Goal: Check status: Check status

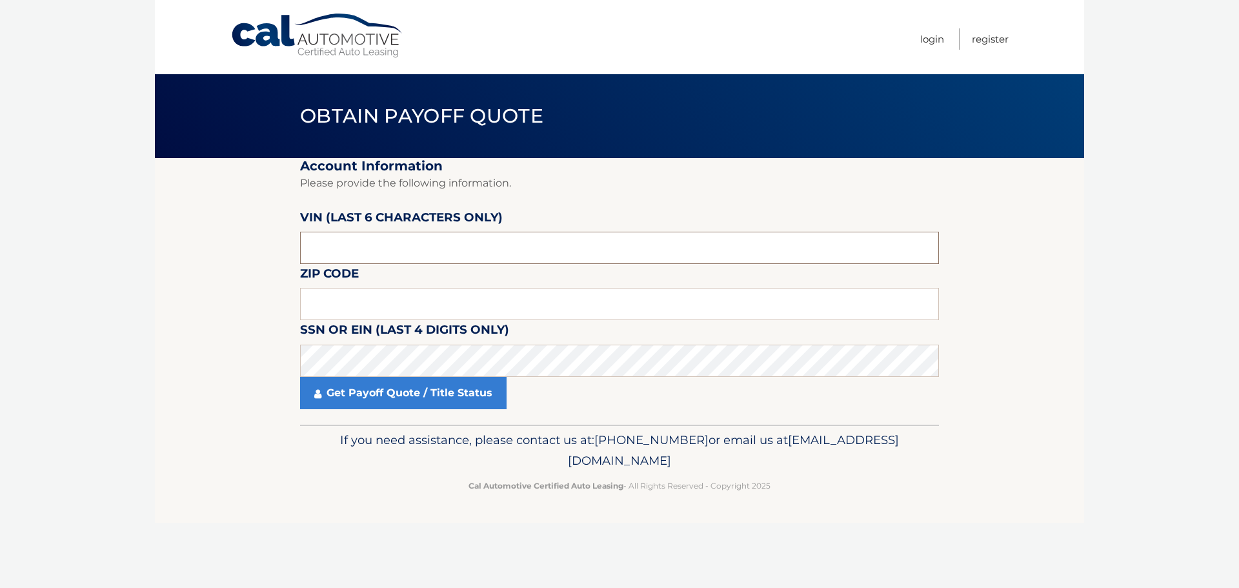
click at [346, 243] on input "text" at bounding box center [619, 248] width 639 height 32
drag, startPoint x: 381, startPoint y: 257, endPoint x: 101, endPoint y: 235, distance: 280.8
click at [105, 234] on body "Cal Automotive Menu Login Register Obtain Payoff Quote" at bounding box center [619, 294] width 1239 height 588
type input "199016"
click at [372, 310] on input "text" at bounding box center [619, 304] width 639 height 32
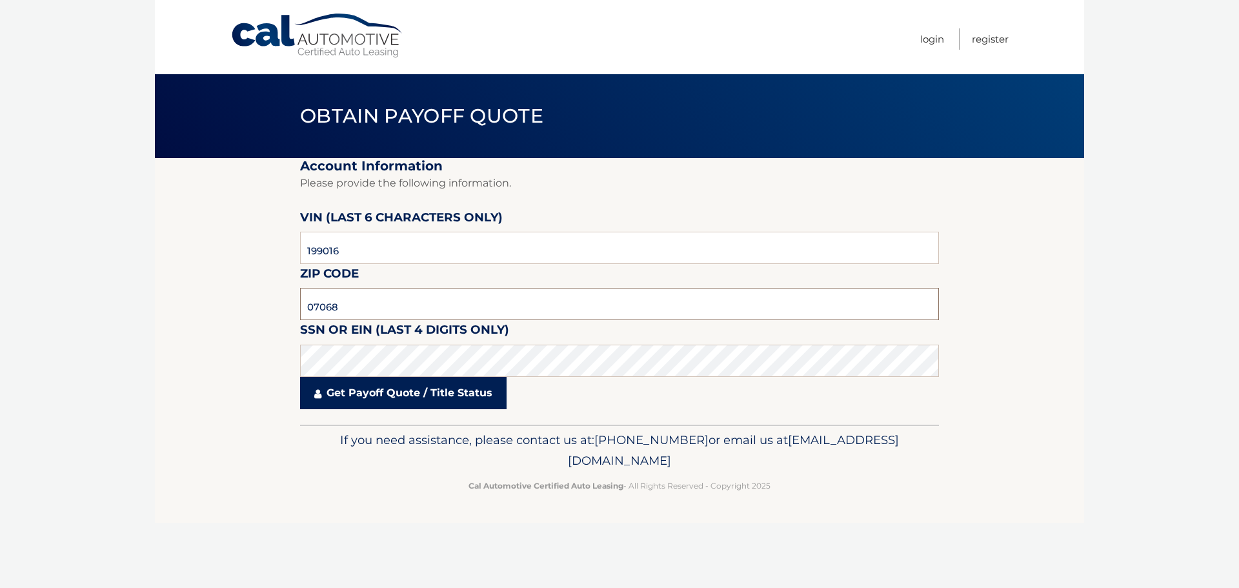
type input "07068"
click at [450, 392] on link "Get Payoff Quote / Title Status" at bounding box center [403, 393] width 206 height 32
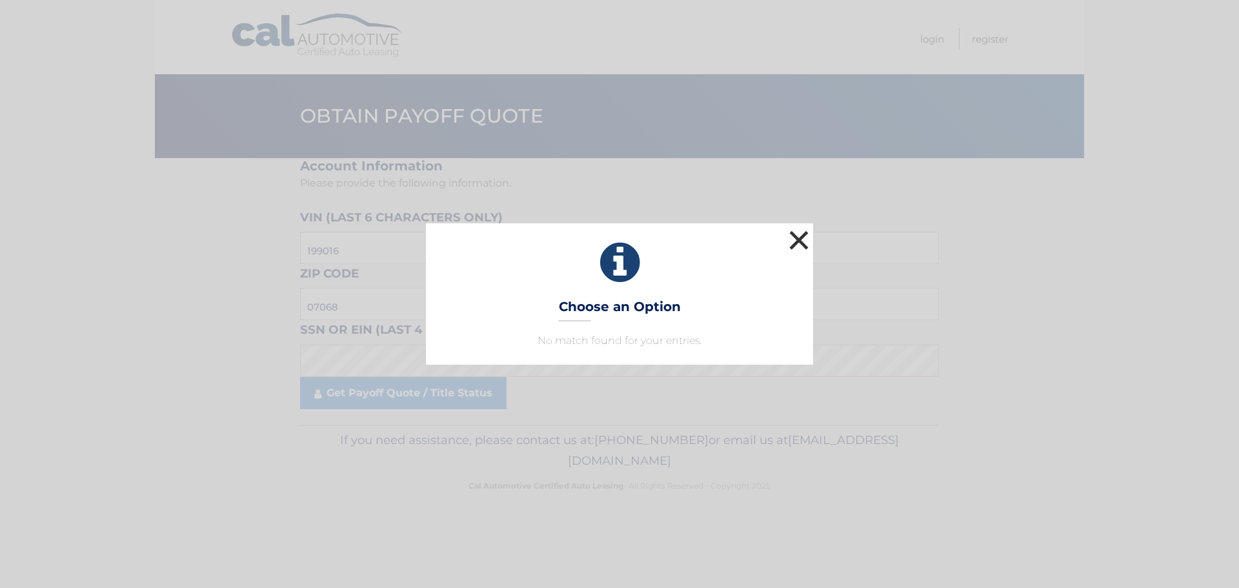
drag, startPoint x: 641, startPoint y: 294, endPoint x: 805, endPoint y: 249, distance: 170.6
click at [646, 292] on div "× Choose an Option No match found for your entries. This is what you see on sec…" at bounding box center [619, 293] width 387 height 141
click at [803, 243] on button "×" at bounding box center [799, 240] width 26 height 26
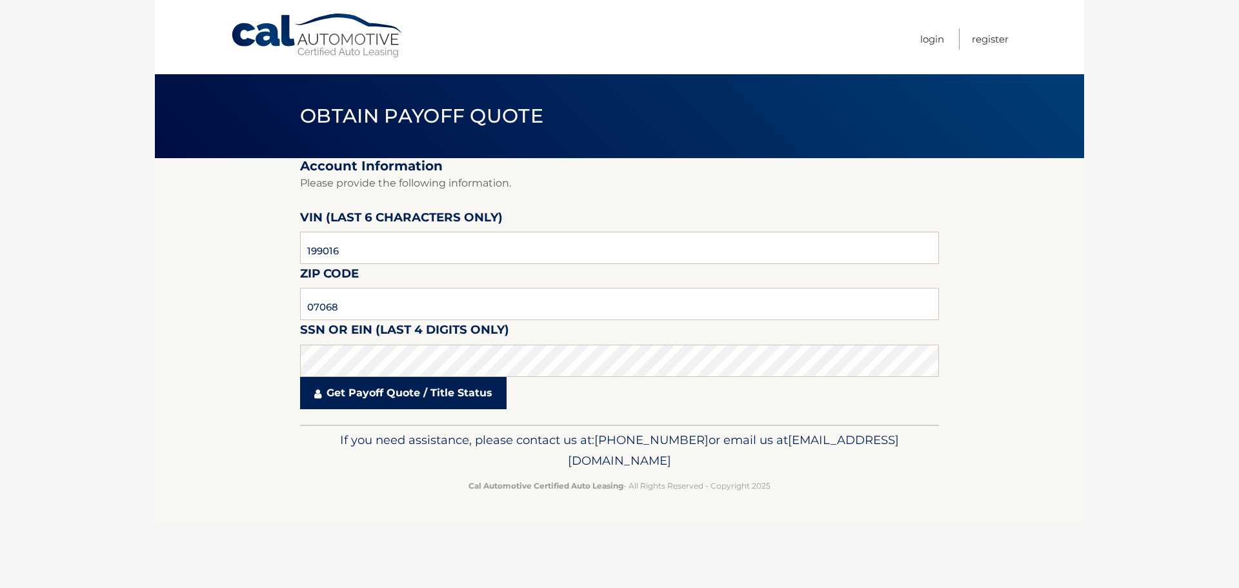
click at [345, 393] on link "Get Payoff Quote / Title Status" at bounding box center [403, 393] width 206 height 32
click at [353, 372] on body "Cal Automotive Menu Login Register Obtain Payoff Quote" at bounding box center [619, 294] width 1239 height 588
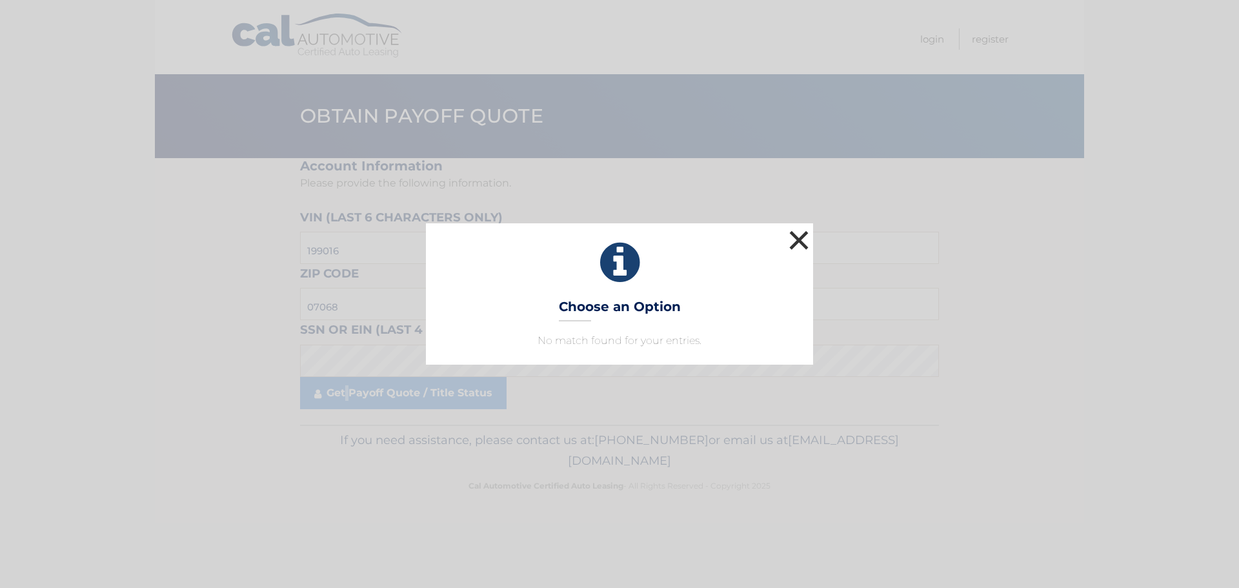
drag, startPoint x: 796, startPoint y: 234, endPoint x: 526, endPoint y: 308, distance: 279.9
click at [794, 235] on button "×" at bounding box center [799, 240] width 26 height 26
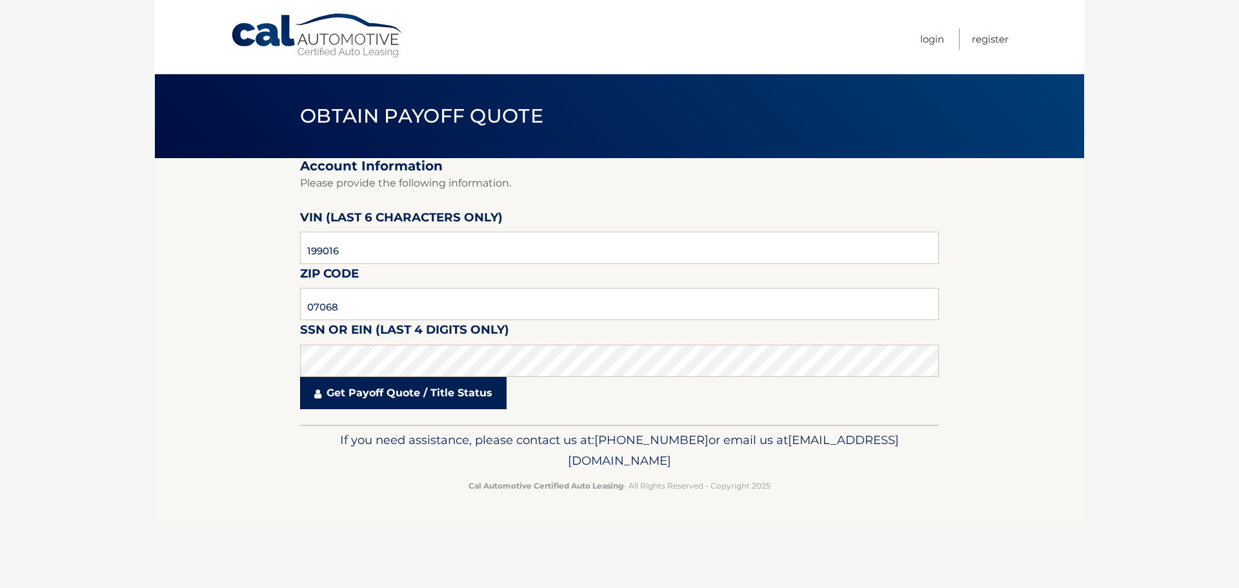
click at [346, 394] on link "Get Payoff Quote / Title Status" at bounding box center [403, 393] width 206 height 32
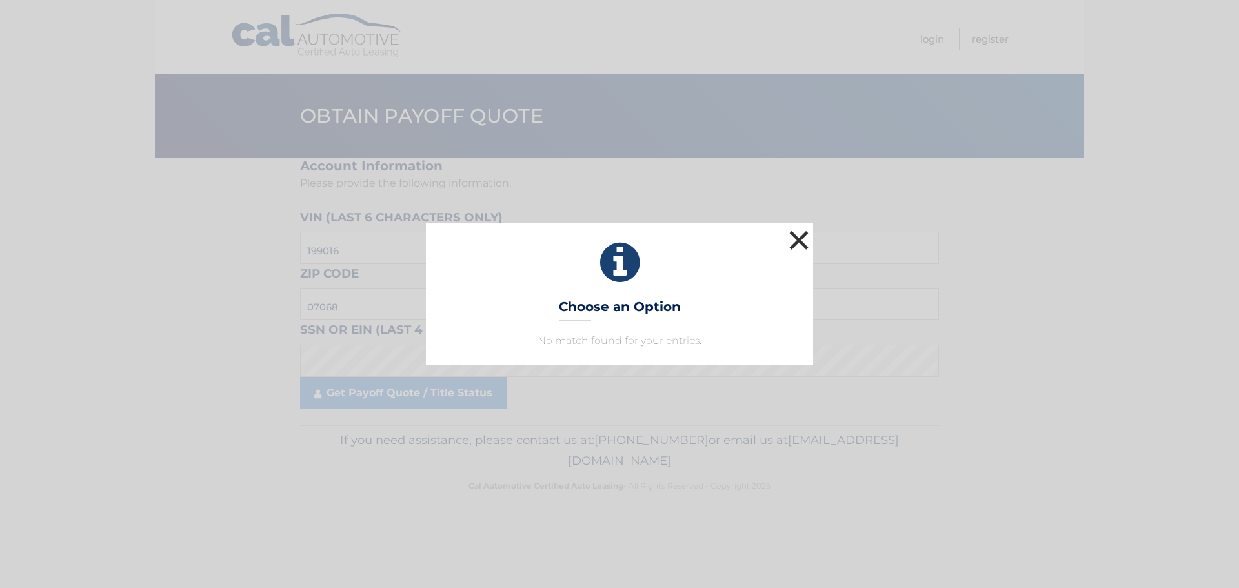
click at [803, 233] on button "×" at bounding box center [799, 240] width 26 height 26
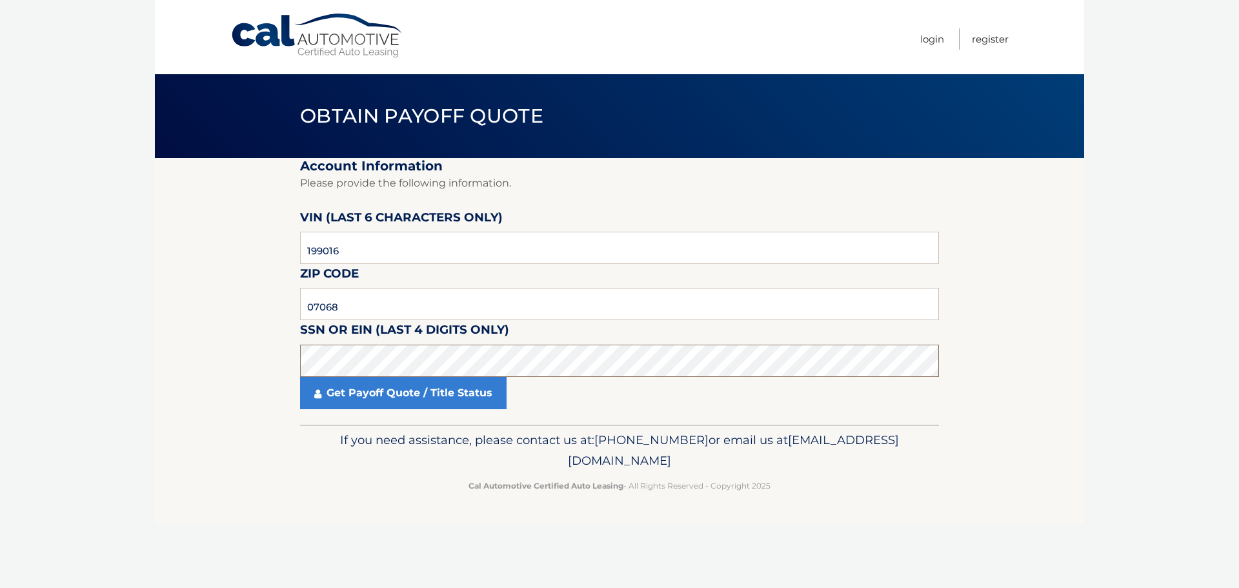
click at [125, 346] on body "Cal Automotive Menu Login Register Obtain Payoff Quote" at bounding box center [619, 294] width 1239 height 588
click button "For Originating Dealer" at bounding box center [0, 0] width 0 height 0
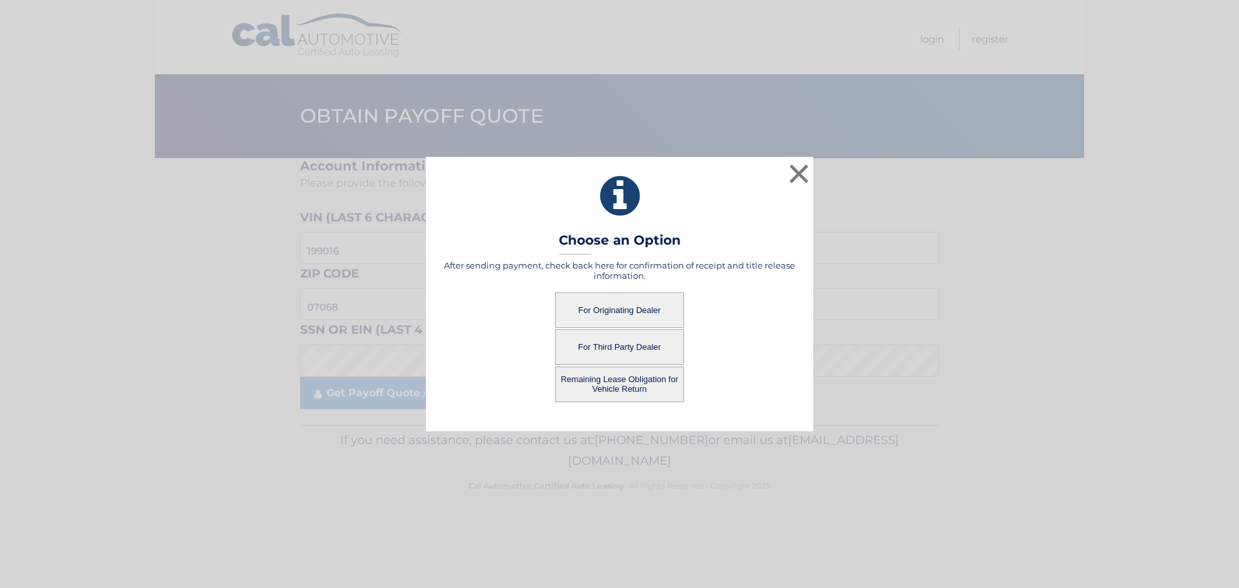
click at [632, 309] on button "For Originating Dealer" at bounding box center [619, 309] width 129 height 35
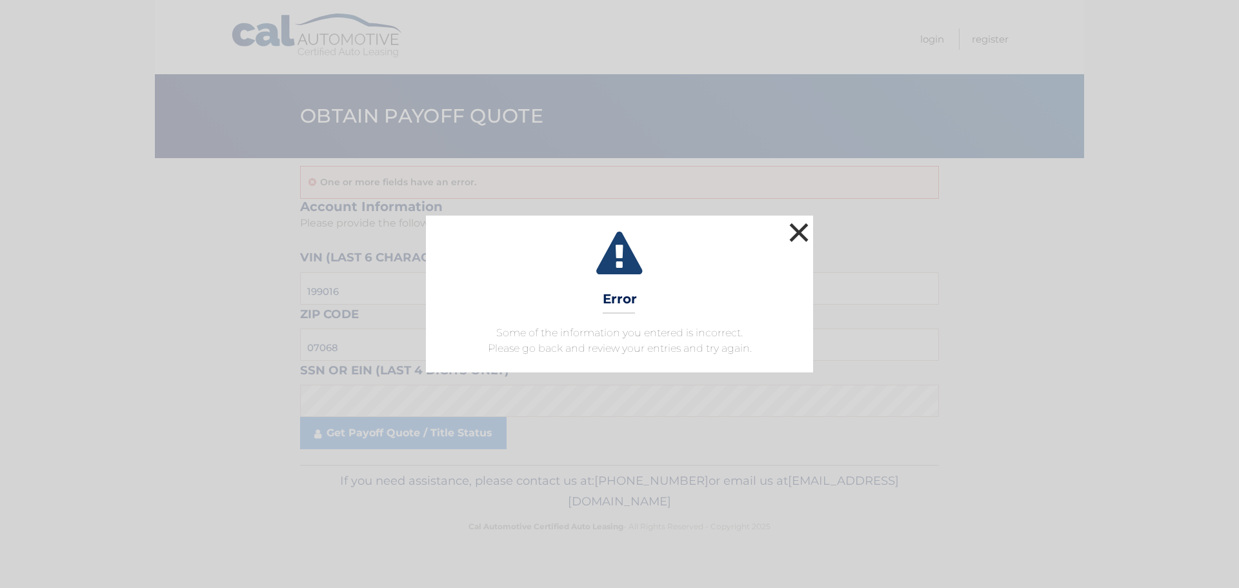
click at [798, 224] on button "×" at bounding box center [799, 232] width 26 height 26
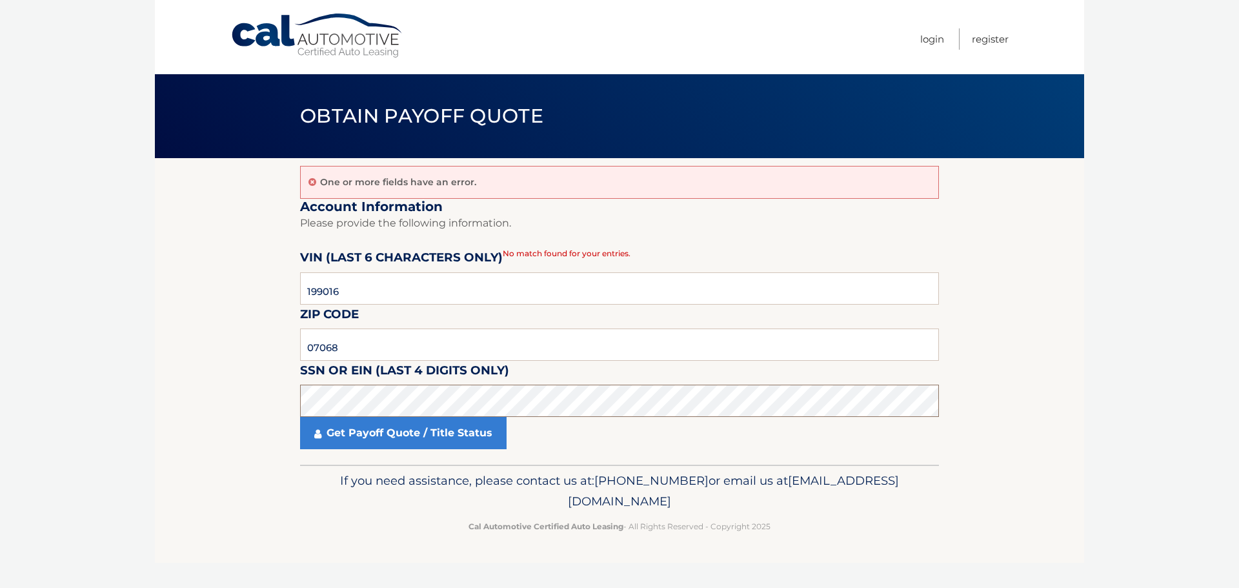
click at [255, 392] on section "One or more fields have an error. Account Information Please provide the follow…" at bounding box center [619, 311] width 929 height 306
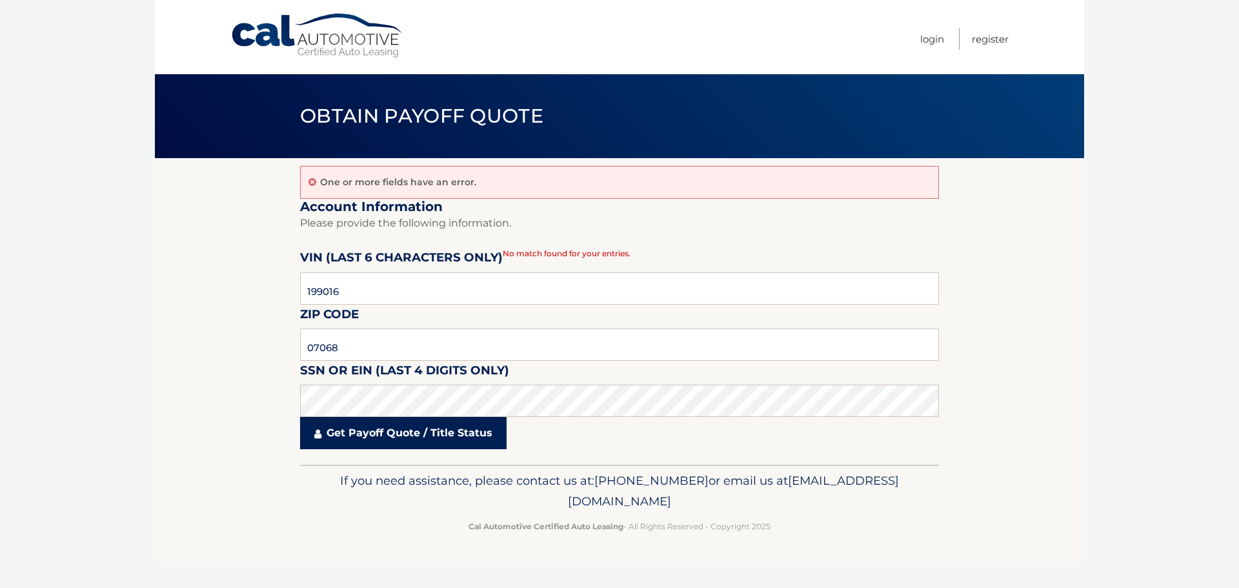
click at [337, 430] on link "Get Payoff Quote / Title Status" at bounding box center [403, 433] width 206 height 32
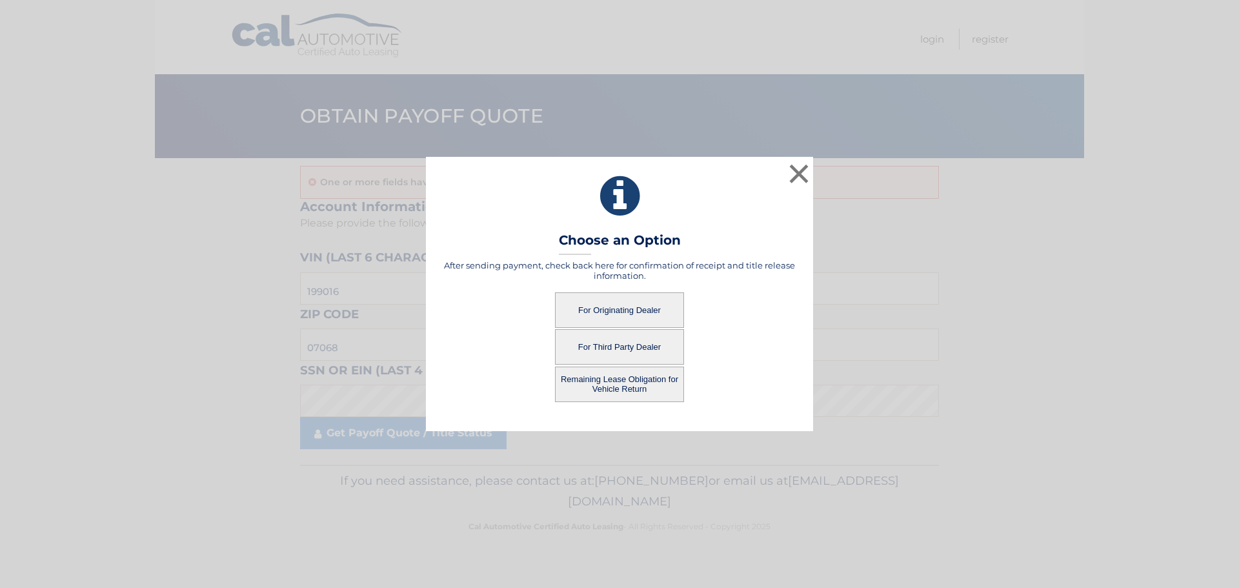
click at [574, 305] on button "For Originating Dealer" at bounding box center [619, 309] width 129 height 35
click at [647, 304] on button "For Originating Dealer" at bounding box center [619, 309] width 129 height 35
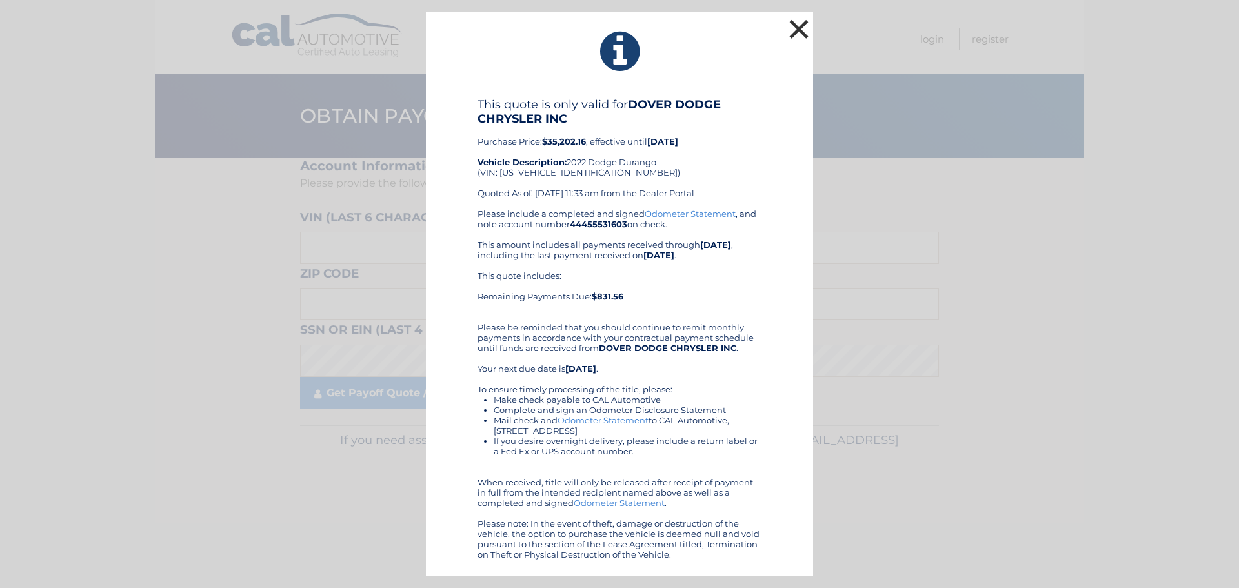
click at [796, 29] on button "×" at bounding box center [799, 29] width 26 height 26
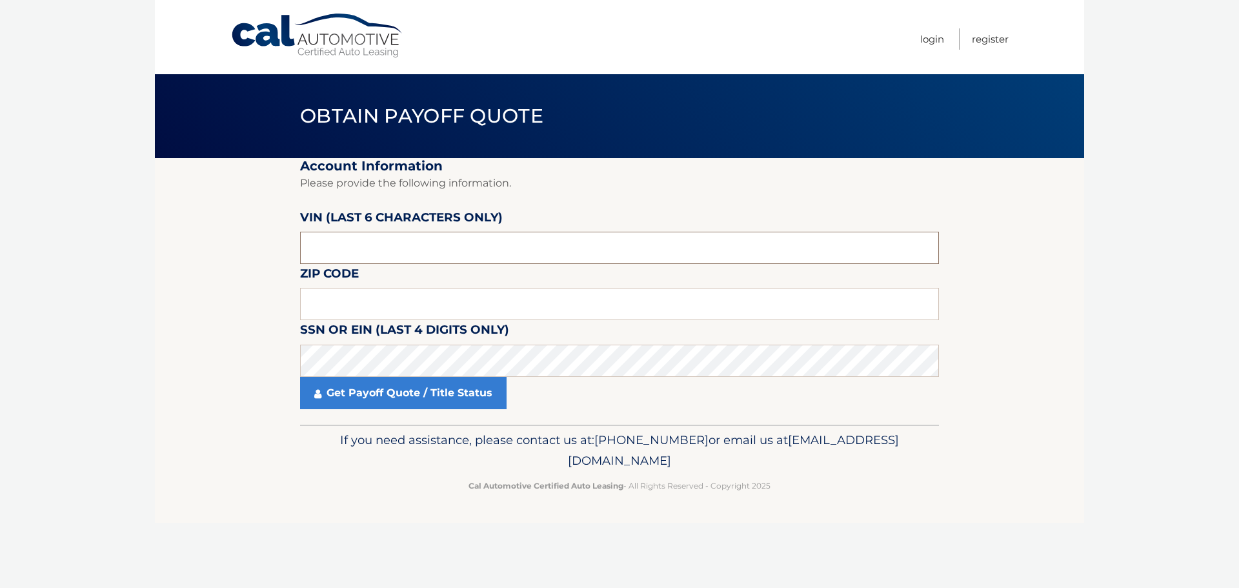
click at [360, 245] on input "text" at bounding box center [619, 248] width 639 height 32
type input "199016"
drag, startPoint x: 383, startPoint y: 306, endPoint x: 404, endPoint y: 297, distance: 23.1
click at [383, 306] on input "text" at bounding box center [619, 304] width 639 height 32
type input "07068"
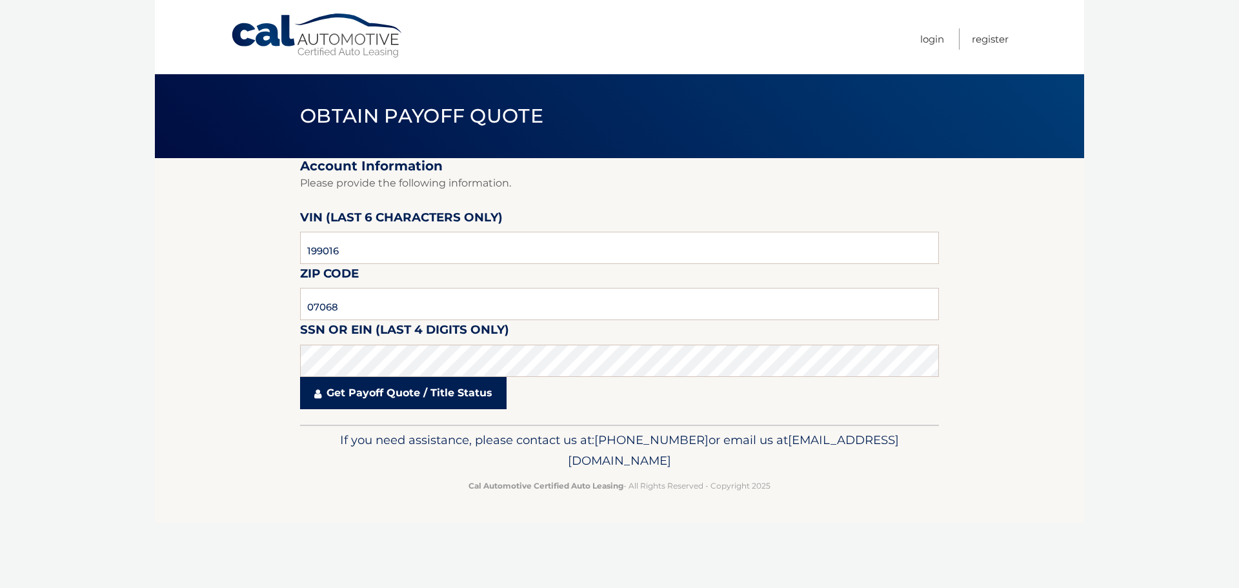
click at [454, 388] on link "Get Payoff Quote / Title Status" at bounding box center [403, 393] width 206 height 32
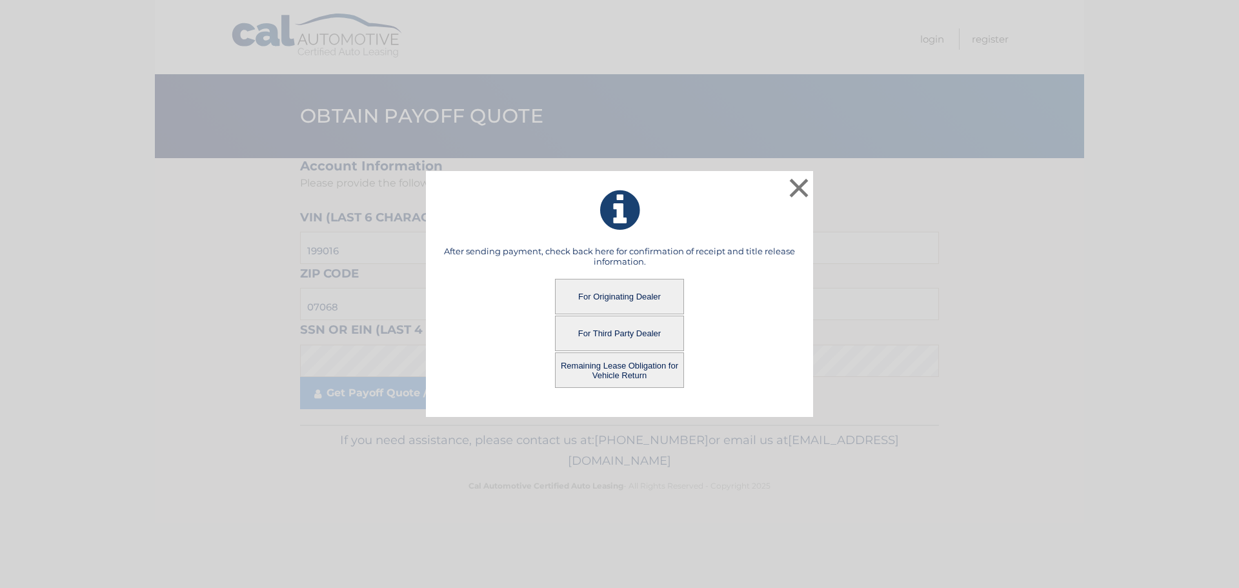
click at [618, 340] on button "For Third Party Dealer" at bounding box center [619, 332] width 129 height 35
click at [616, 326] on button "For Third Party Dealer" at bounding box center [619, 332] width 129 height 35
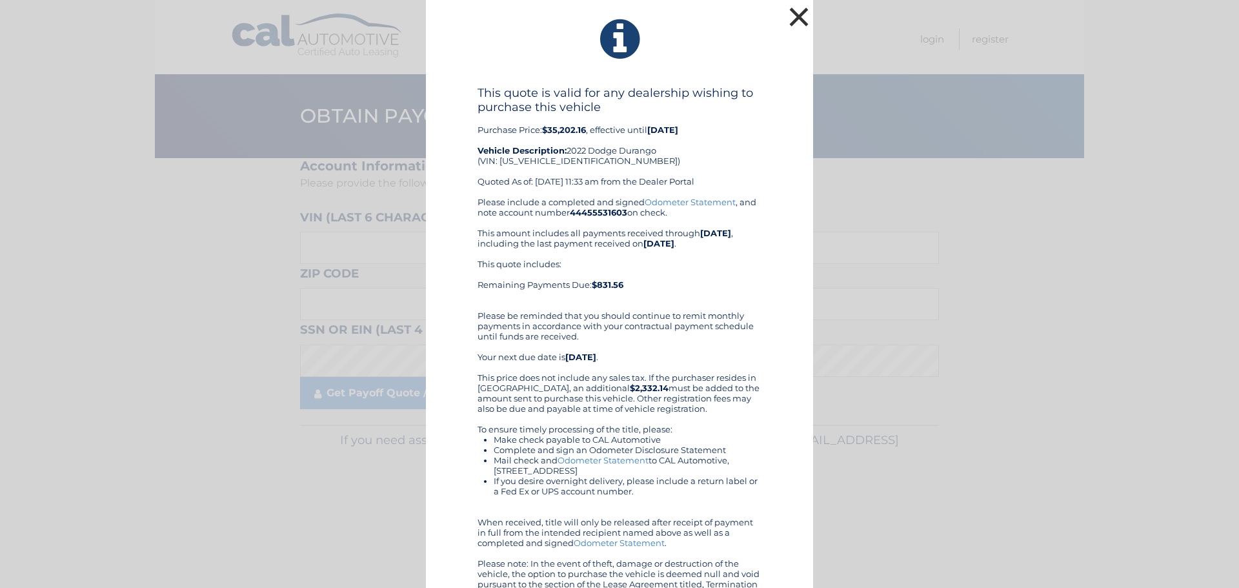
click at [794, 19] on button "×" at bounding box center [799, 17] width 26 height 26
